Goal: Navigation & Orientation: Find specific page/section

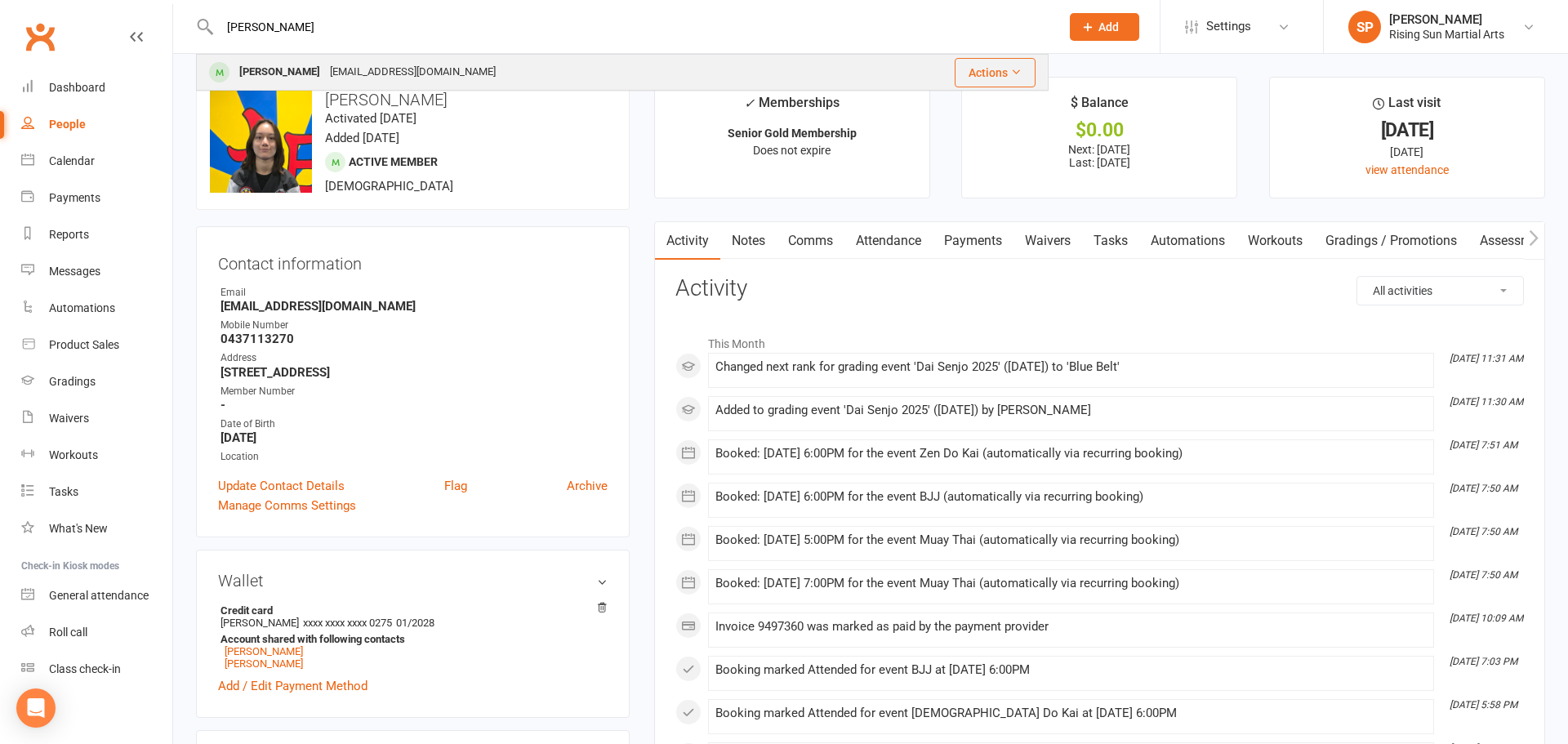
type input "[PERSON_NAME]"
click at [517, 78] on div "[PERSON_NAME] Dunn [EMAIL_ADDRESS][DOMAIN_NAME]" at bounding box center [523, 72] width 651 height 33
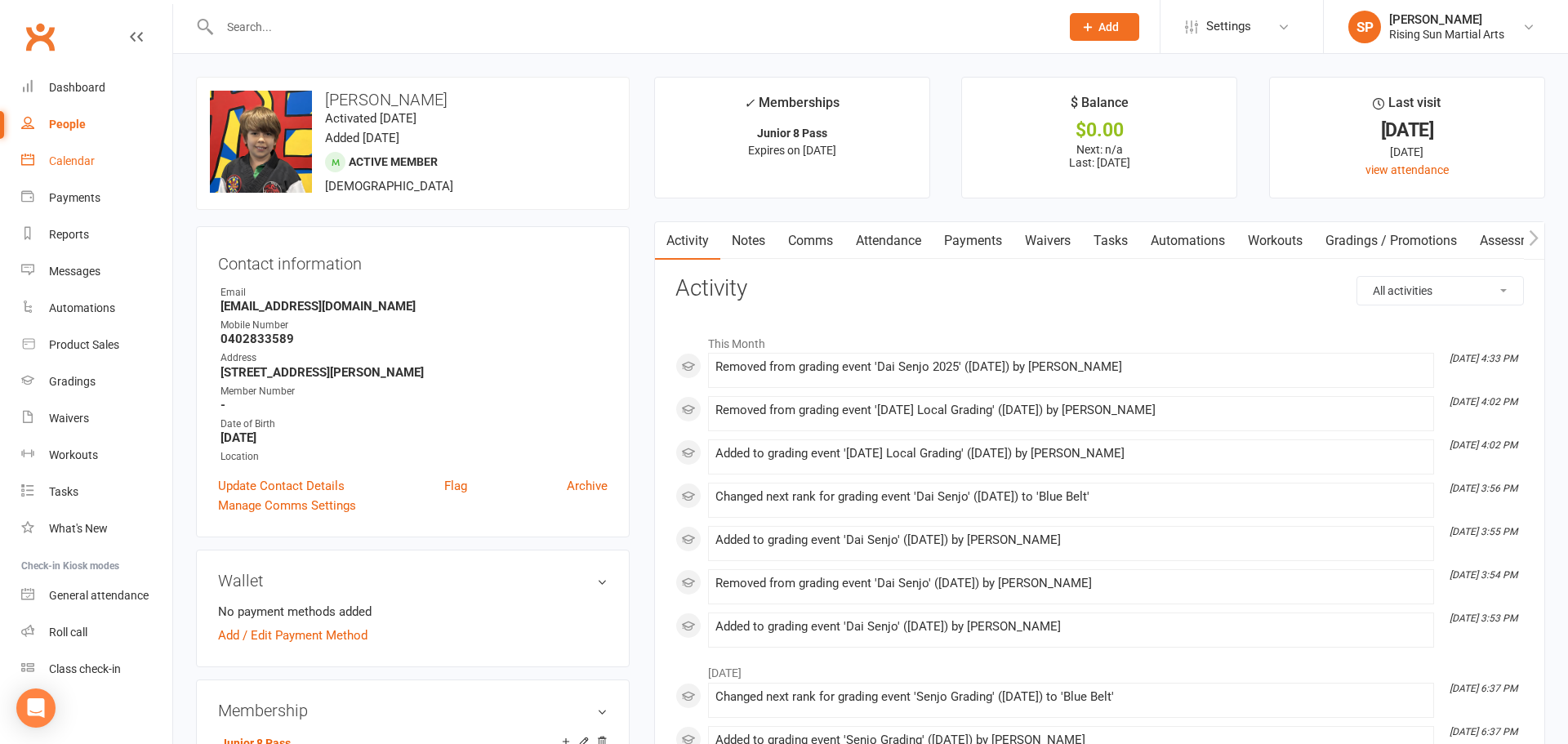
click at [83, 166] on div "Calendar" at bounding box center [71, 160] width 46 height 13
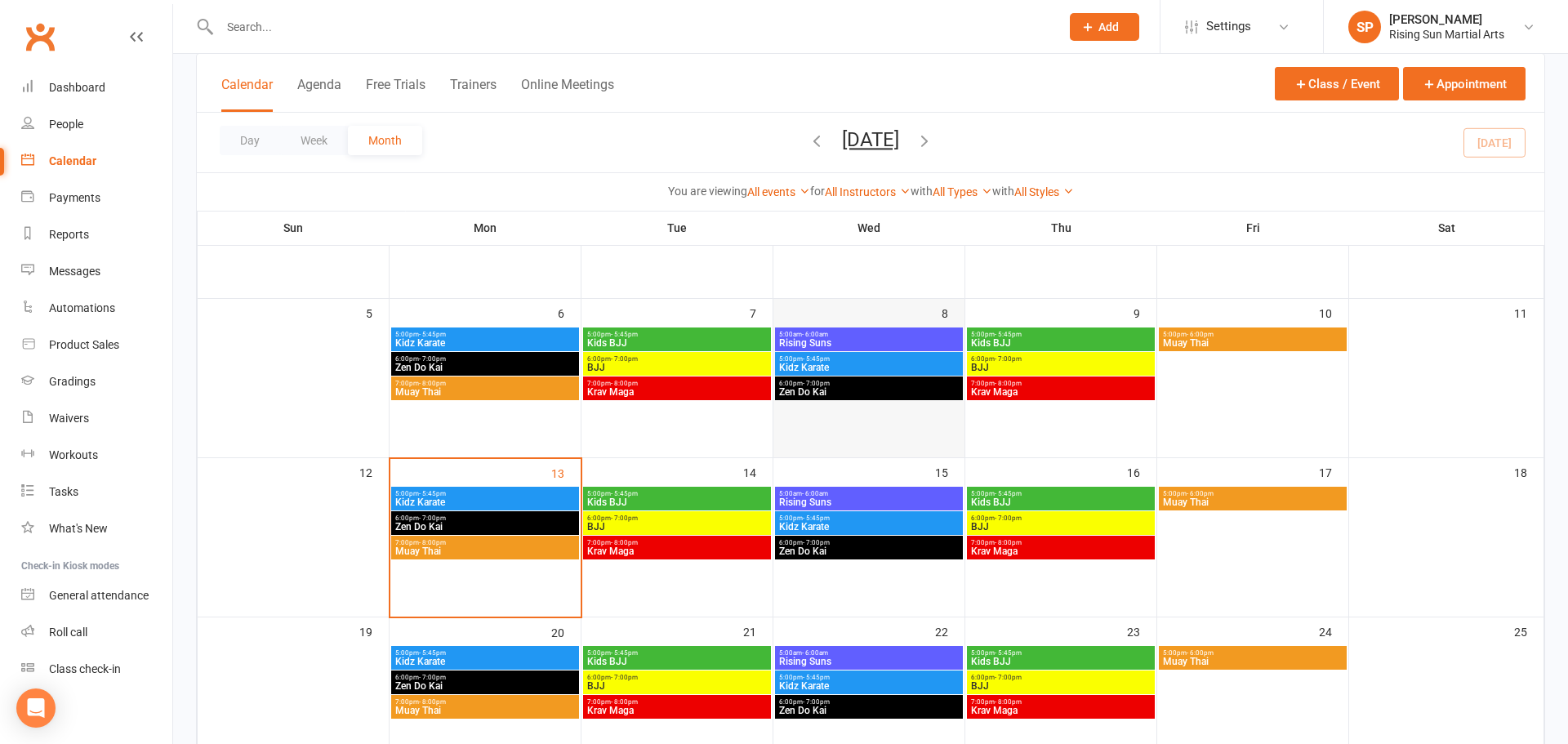
scroll to position [219, 0]
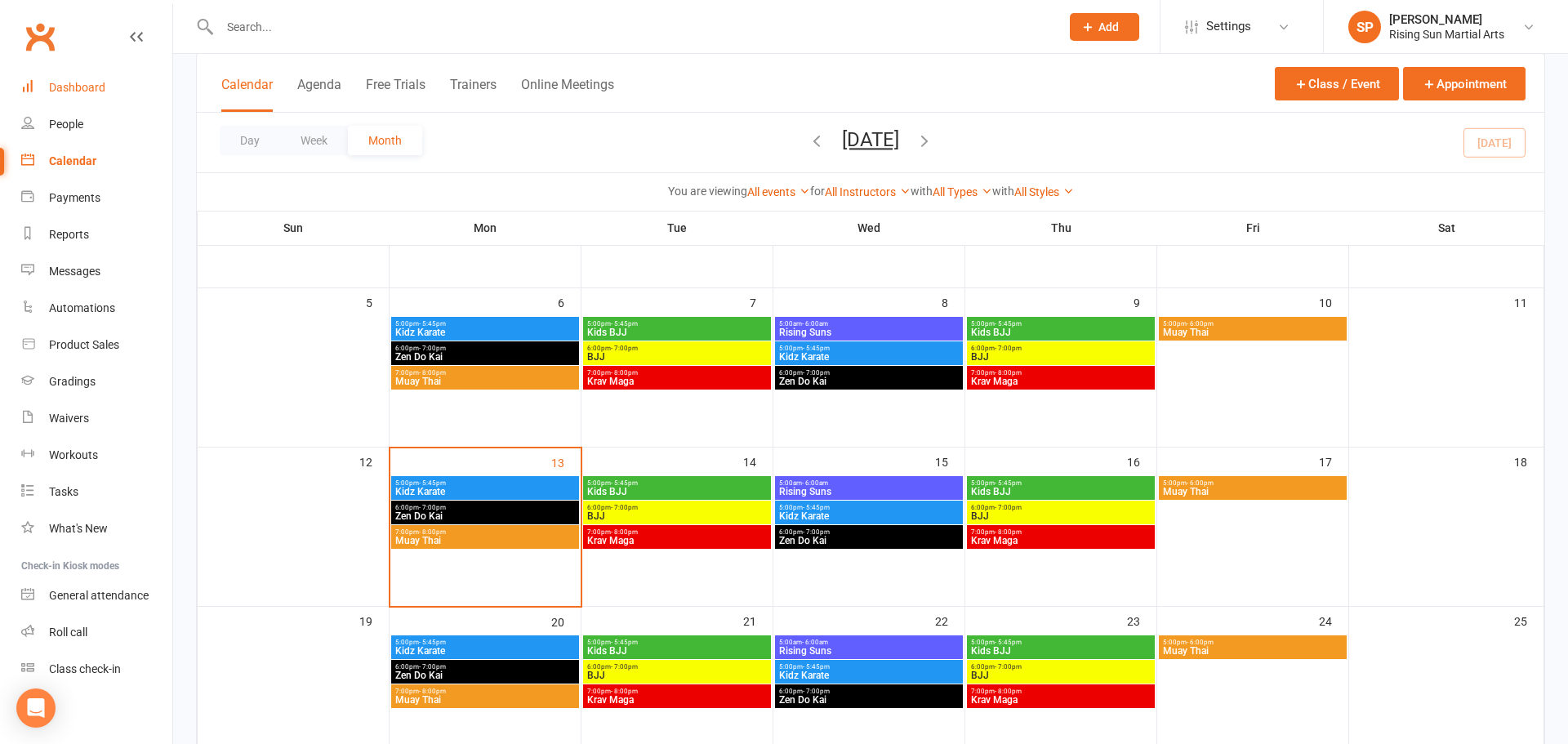
click at [70, 86] on div "Dashboard" at bounding box center [77, 86] width 56 height 13
